Goal: Task Accomplishment & Management: Use online tool/utility

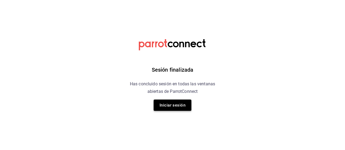
click at [169, 107] on button "Iniciar sesión" at bounding box center [172, 105] width 38 height 11
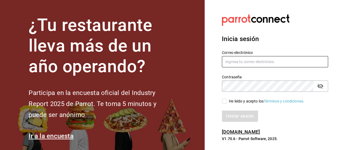
click at [237, 58] on input "text" at bounding box center [275, 61] width 106 height 11
type input "[PERSON_NAME][EMAIL_ADDRESS][PERSON_NAME][DOMAIN_NAME]"
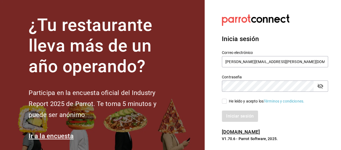
click at [225, 103] on input "He leído y acepto los Términos y condiciones." at bounding box center [224, 101] width 5 height 5
checkbox input "true"
click at [234, 107] on div "Iniciar sesión" at bounding box center [271, 113] width 113 height 18
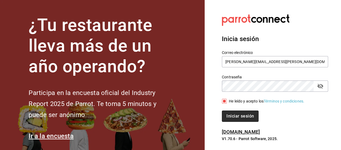
click at [234, 112] on button "Iniciar sesión" at bounding box center [240, 116] width 37 height 11
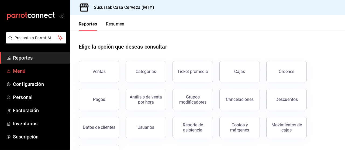
click at [20, 68] on span "Menú" at bounding box center [39, 71] width 52 height 7
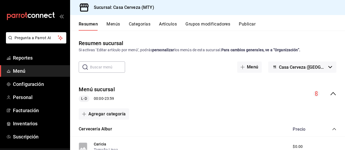
click at [170, 26] on button "Artículos" at bounding box center [168, 26] width 18 height 9
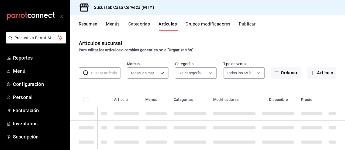
type input "6ece5a77-90d1-4655-b358-2b340e853765"
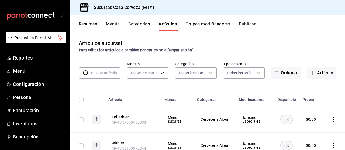
type input "88b9565f-7546-4105-baa3-a74d6f366772,2c262dba-5c57-425a-8956-47eae069897a,d1b52…"
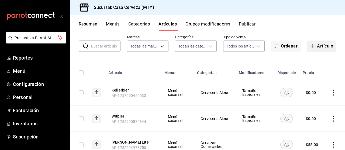
click at [316, 47] on button "Artículo" at bounding box center [321, 46] width 29 height 11
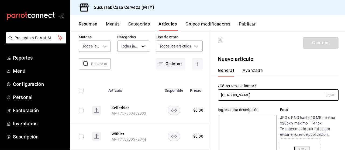
type input "[PERSON_NAME]"
click at [284, 81] on div "¿Cómo se va a llamar? [PERSON_NAME] 12 /40 ¿Cómo se va a llamar?" at bounding box center [274, 89] width 127 height 24
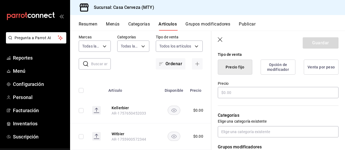
scroll to position [135, 0]
click at [234, 90] on input "text" at bounding box center [278, 92] width 121 height 11
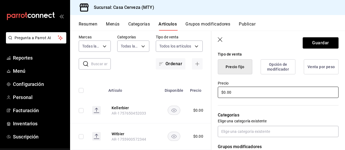
type input "$0.00"
click at [244, 107] on div "Categorías Elige una categoría existente" at bounding box center [274, 118] width 127 height 38
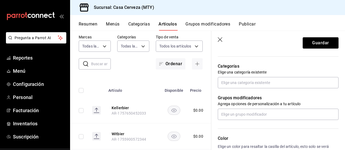
scroll to position [188, 0]
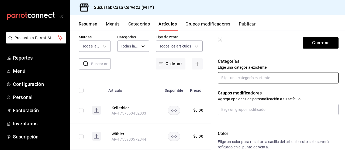
click at [240, 77] on input "text" at bounding box center [278, 77] width 121 height 11
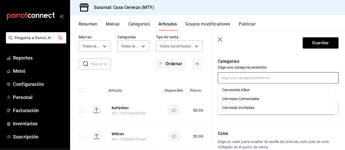
click at [241, 93] on li "Cervecería Albur" at bounding box center [276, 90] width 117 height 9
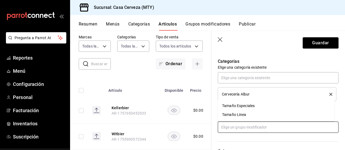
click at [242, 127] on input "text" at bounding box center [278, 127] width 121 height 11
click at [244, 107] on div "Tamaño Especiales" at bounding box center [238, 106] width 33 height 6
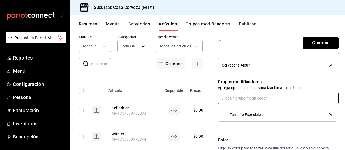
scroll to position [242, 0]
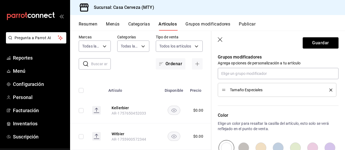
click at [267, 87] on div "Tamaño Especiales" at bounding box center [277, 90] width 110 height 6
click at [329, 89] on icon "delete" at bounding box center [330, 90] width 3 height 3
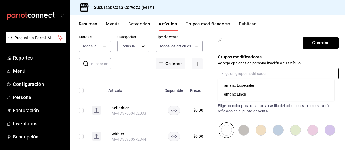
click at [252, 74] on input "text" at bounding box center [278, 73] width 121 height 11
click at [239, 93] on div "Tamaño Linea" at bounding box center [234, 95] width 24 height 6
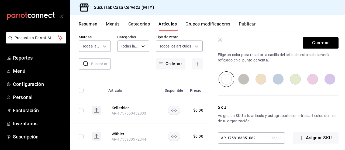
scroll to position [315, 0]
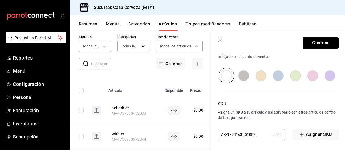
click at [260, 76] on input "radio" at bounding box center [260, 76] width 17 height 16
radio input "true"
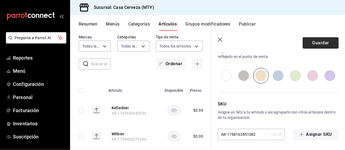
click at [307, 44] on button "Guardar" at bounding box center [320, 42] width 36 height 11
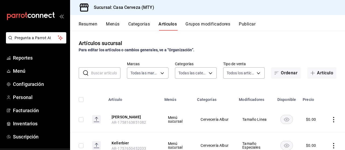
click at [107, 72] on input "text" at bounding box center [105, 73] width 29 height 11
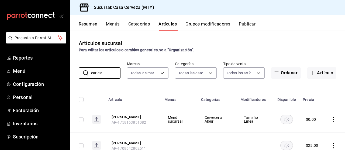
type input "caricia"
click at [221, 27] on button "Grupos modificadores" at bounding box center [207, 26] width 45 height 9
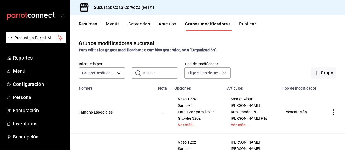
click at [244, 24] on button "Publicar" at bounding box center [247, 26] width 17 height 9
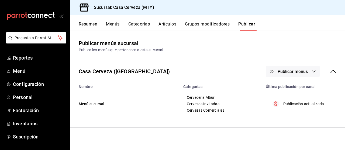
click at [288, 69] on span "Publicar menús" at bounding box center [292, 71] width 30 height 5
click at [289, 89] on span "Punto de venta" at bounding box center [300, 89] width 26 height 6
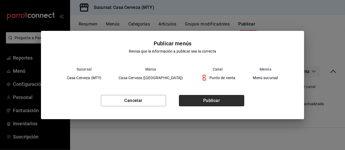
click at [220, 101] on button "Publicar" at bounding box center [211, 100] width 65 height 11
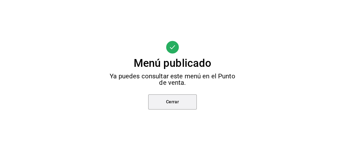
click at [185, 104] on button "Cerrar" at bounding box center [172, 102] width 48 height 15
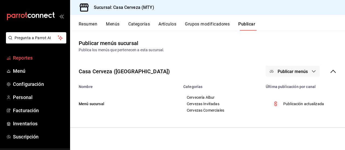
click at [20, 55] on span "Reportes" at bounding box center [39, 57] width 52 height 7
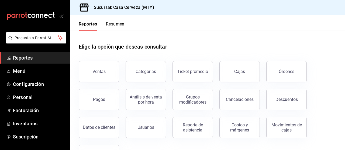
click at [118, 30] on button "Resumen" at bounding box center [115, 26] width 19 height 9
